Goal: Task Accomplishment & Management: Manage account settings

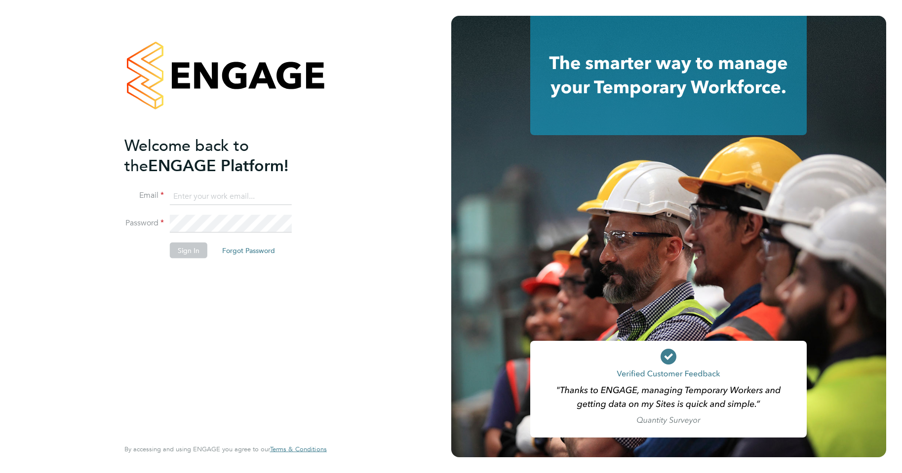
type input "[PERSON_NAME][EMAIL_ADDRESS][DOMAIN_NAME]"
click at [189, 253] on button "Sign In" at bounding box center [189, 250] width 38 height 16
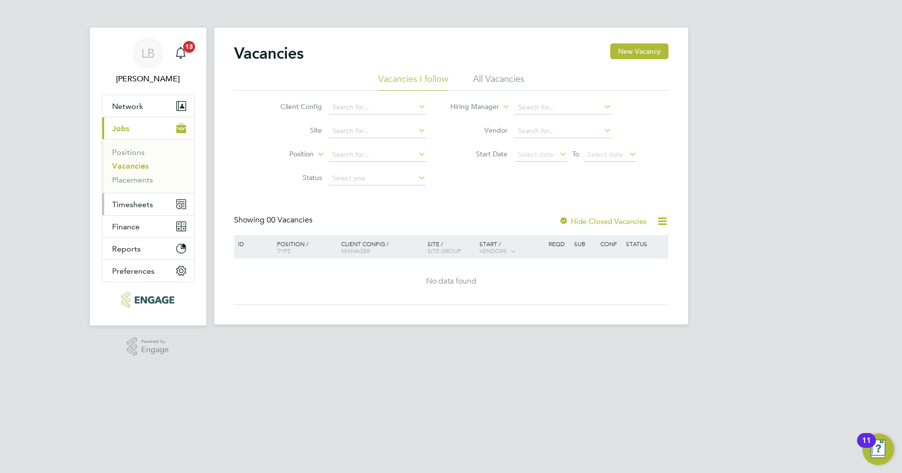
click at [130, 201] on span "Timesheets" at bounding box center [132, 204] width 41 height 9
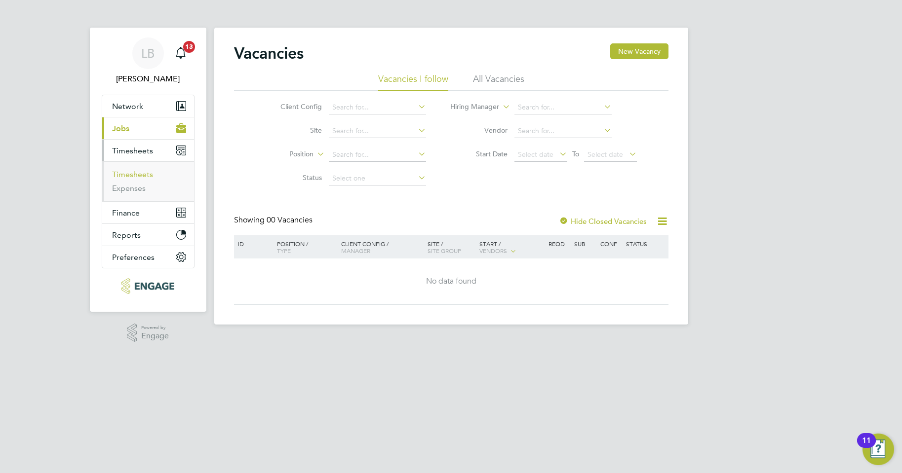
click at [136, 178] on link "Timesheets" at bounding box center [132, 174] width 41 height 9
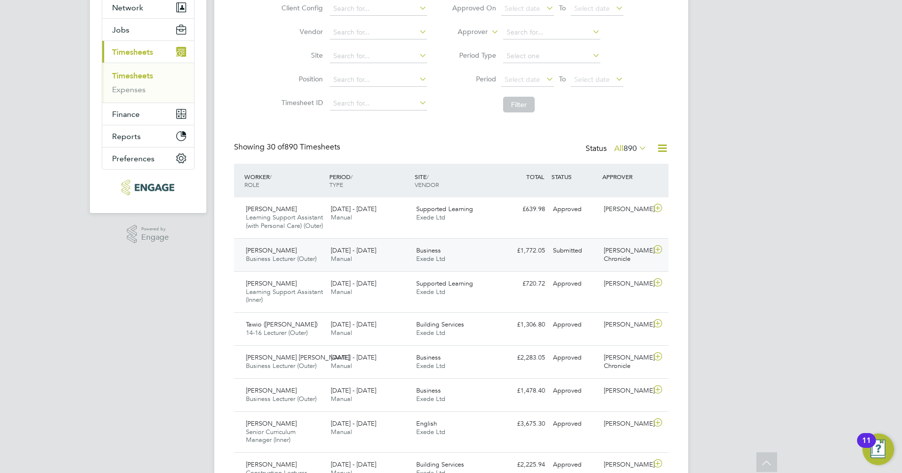
click at [513, 270] on div "Shaeba Freckleton Business Lecturer (Outer) 15 - 21 Sep 2025 15 - 21 Sep 2025 M…" at bounding box center [451, 254] width 434 height 33
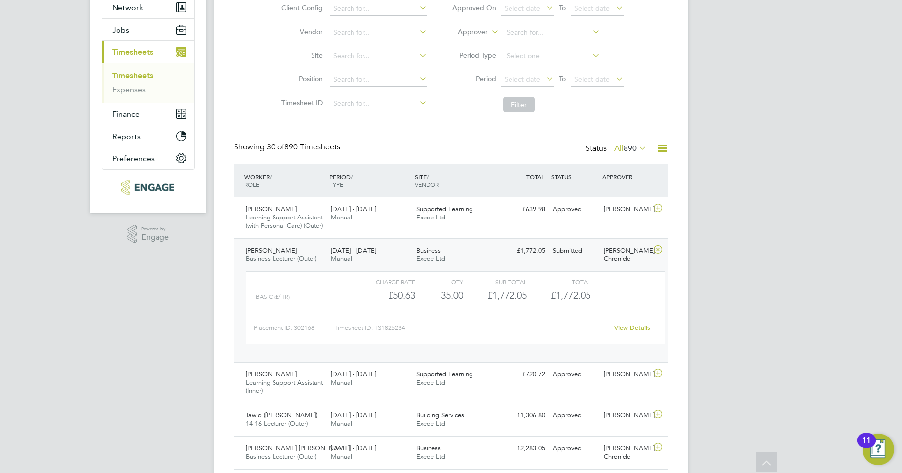
click at [629, 332] on link "View Details" at bounding box center [632, 328] width 36 height 8
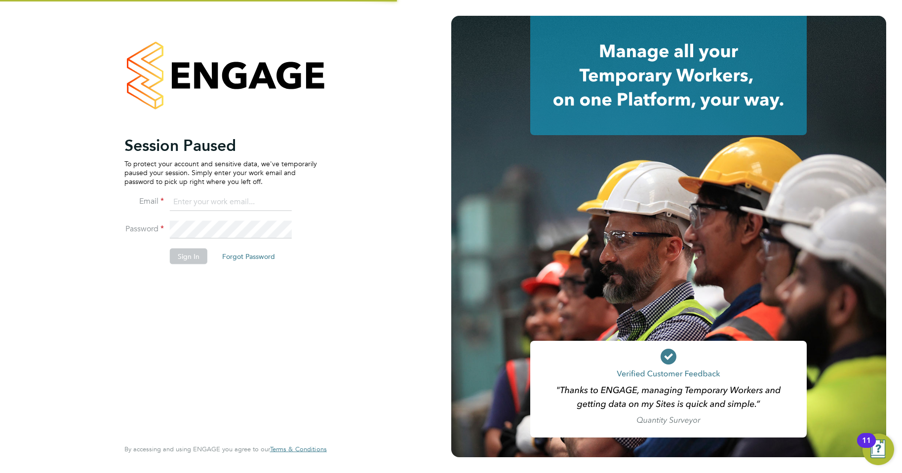
type input "[PERSON_NAME][EMAIL_ADDRESS][DOMAIN_NAME]"
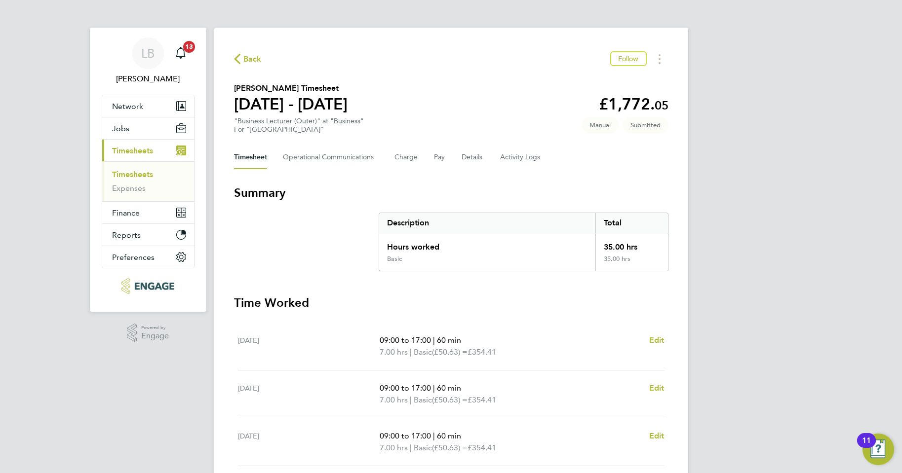
click at [243, 61] on span "Back" at bounding box center [252, 59] width 18 height 12
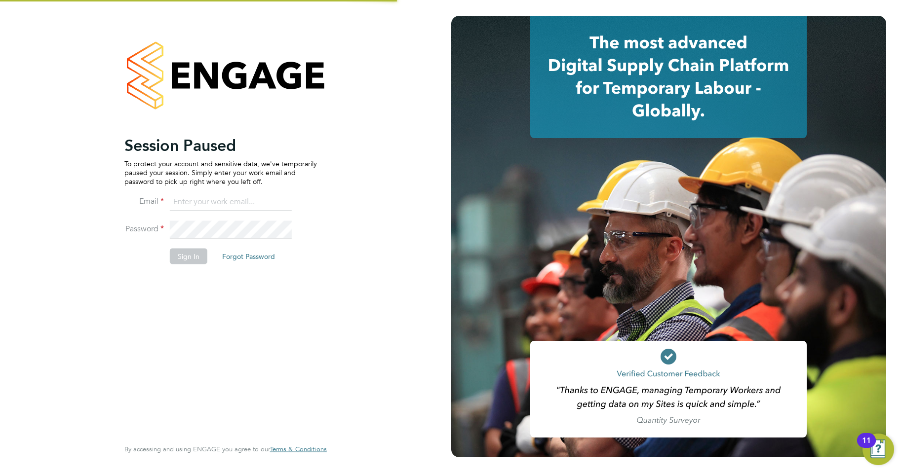
type input "[PERSON_NAME][EMAIL_ADDRESS][DOMAIN_NAME]"
